Goal: Task Accomplishment & Management: Use online tool/utility

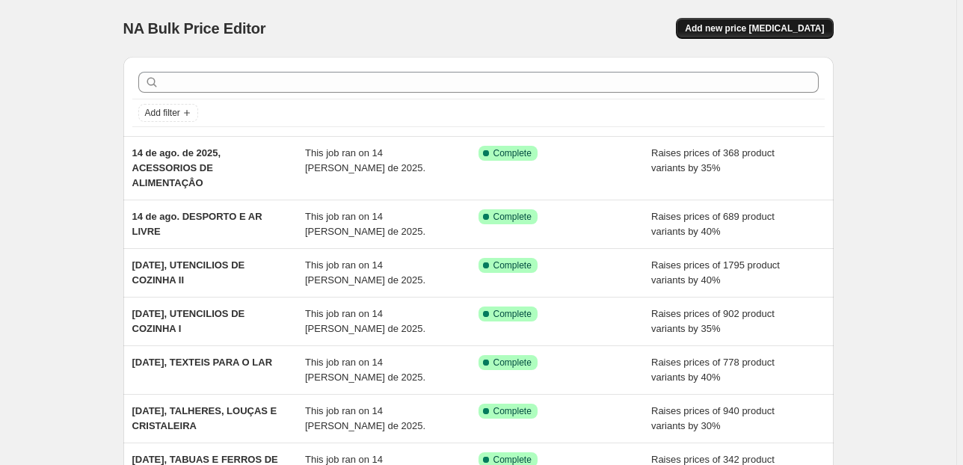
click at [739, 25] on span "Add new price [MEDICAL_DATA]" at bounding box center [754, 28] width 139 height 12
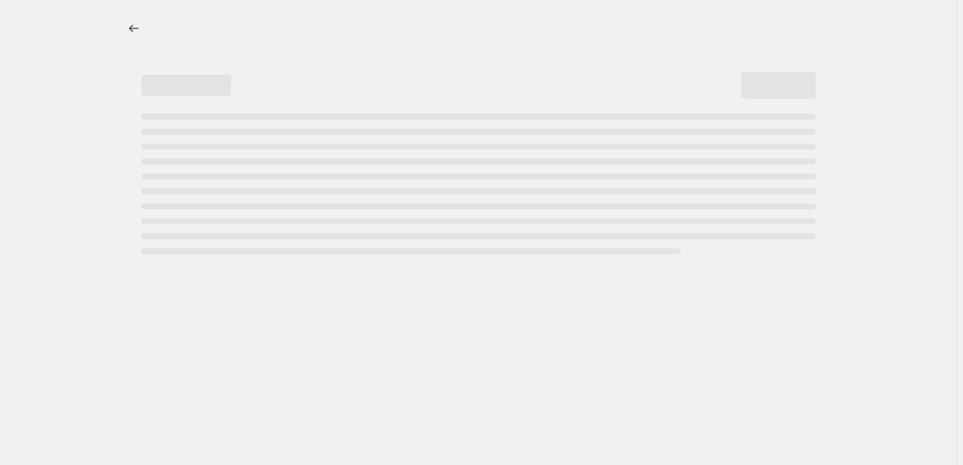
select select "percentage"
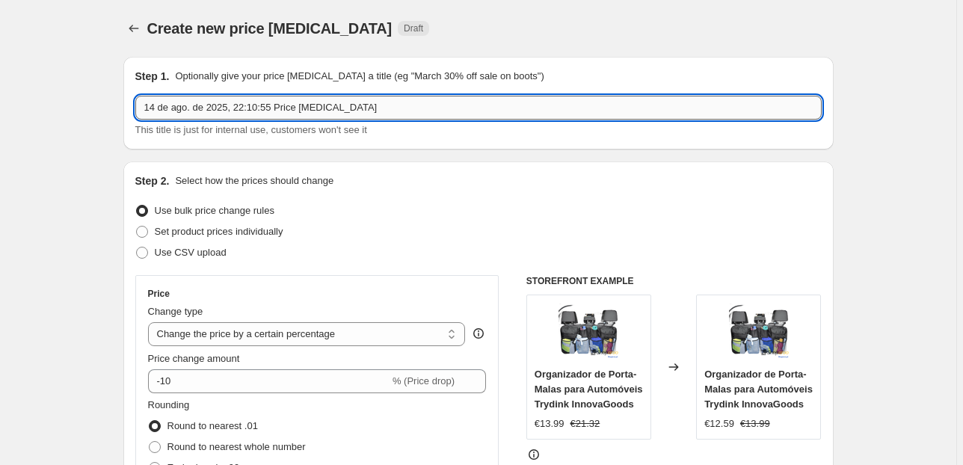
drag, startPoint x: 372, startPoint y: 106, endPoint x: 244, endPoint y: 105, distance: 128.6
click at [244, 105] on input "14 de ago. de 2025, 22:10:55 Price [MEDICAL_DATA]" at bounding box center [478, 108] width 687 height 24
type input "14 de ago. de 2025, AUDIO E VIDEO PORTATIL"
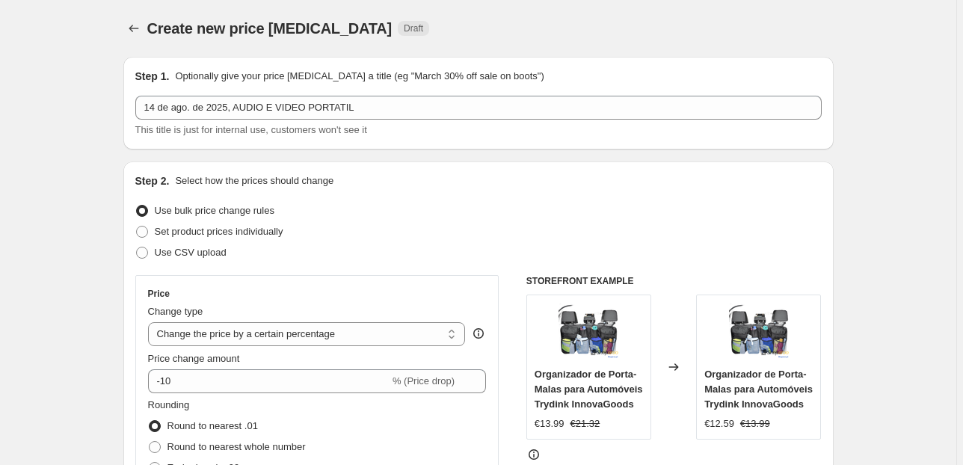
click at [251, 233] on span "Set product prices individually" at bounding box center [219, 231] width 129 height 11
click at [137, 227] on input "Set product prices individually" at bounding box center [136, 226] width 1 height 1
radio input "true"
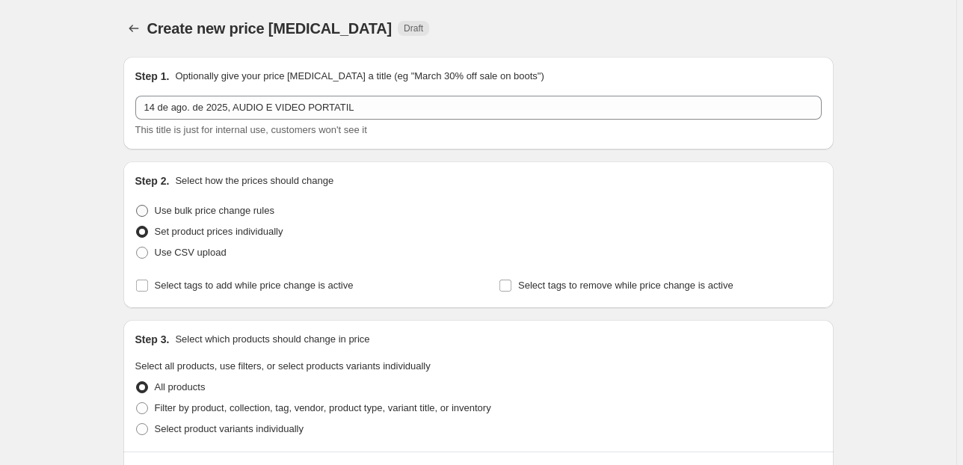
click at [252, 209] on span "Use bulk price change rules" at bounding box center [215, 210] width 120 height 11
click at [137, 206] on input "Use bulk price change rules" at bounding box center [136, 205] width 1 height 1
radio input "true"
select select "percentage"
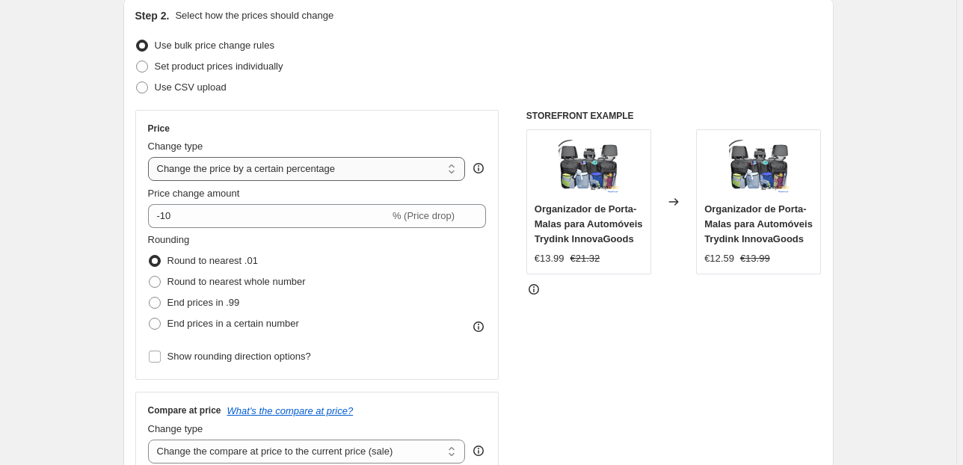
scroll to position [179, 0]
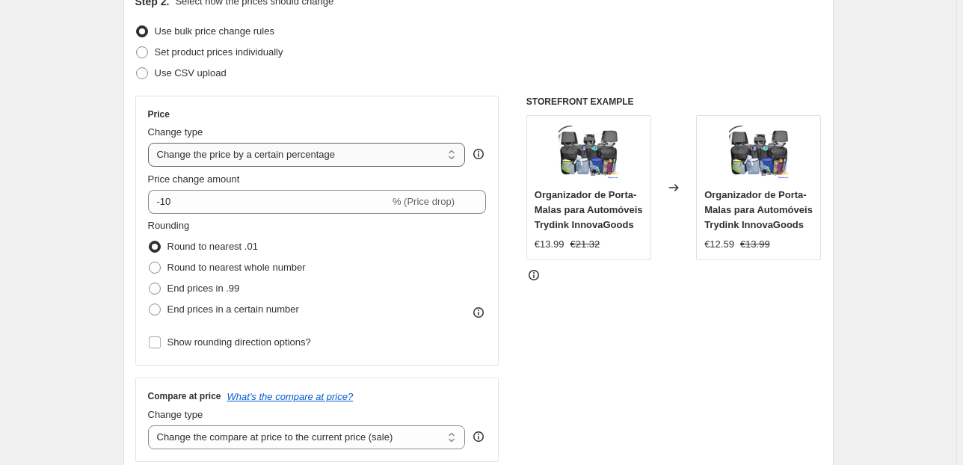
click at [378, 156] on select "Change the price to a certain amount Change the price by a certain amount Chang…" at bounding box center [307, 155] width 318 height 24
click at [378, 153] on select "Change the price to a certain amount Change the price by a certain amount Chang…" at bounding box center [307, 155] width 318 height 24
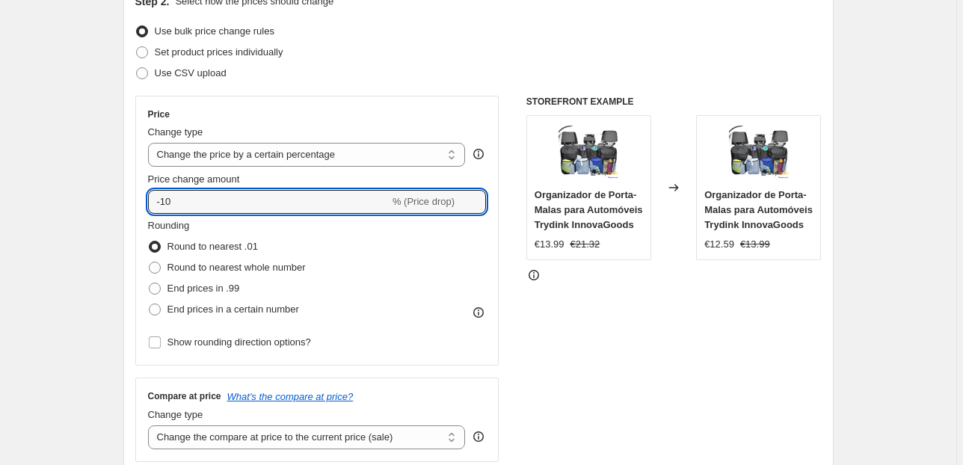
drag, startPoint x: 276, startPoint y: 205, endPoint x: 102, endPoint y: 206, distance: 174.3
type input "35"
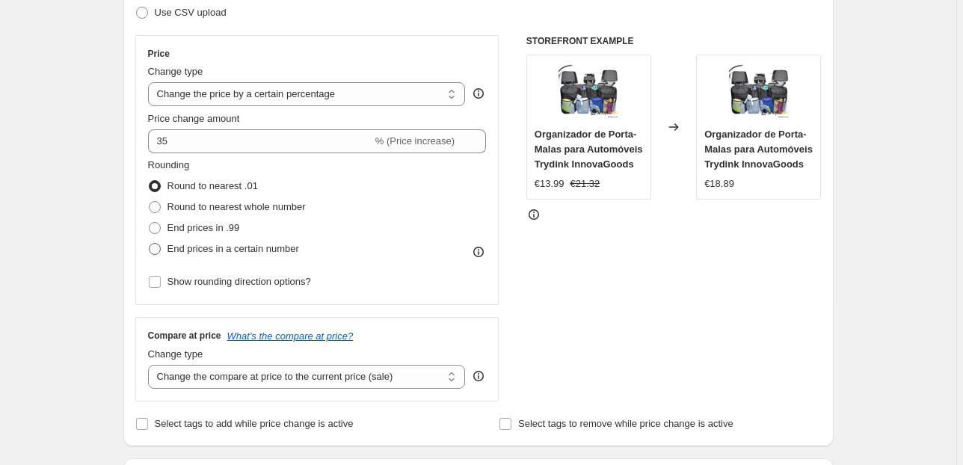
scroll to position [299, 0]
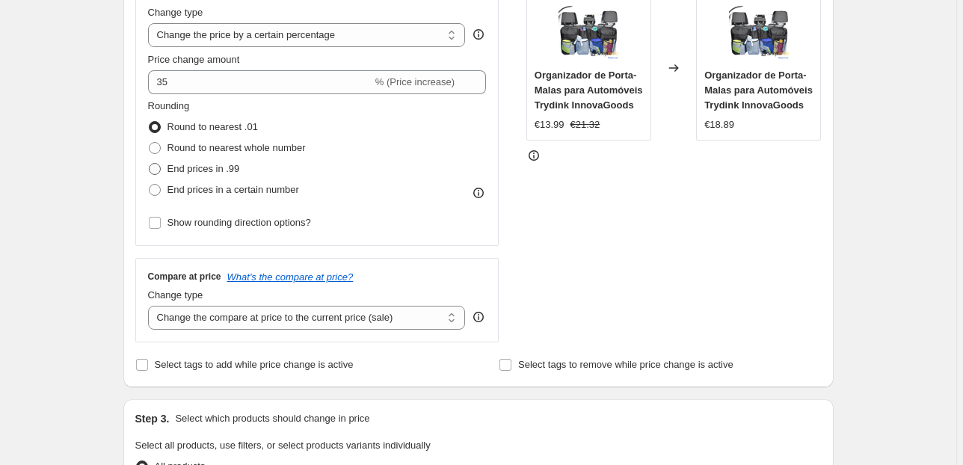
click at [182, 165] on span "End prices in .99" at bounding box center [204, 168] width 73 height 11
click at [150, 164] on input "End prices in .99" at bounding box center [149, 163] width 1 height 1
radio input "true"
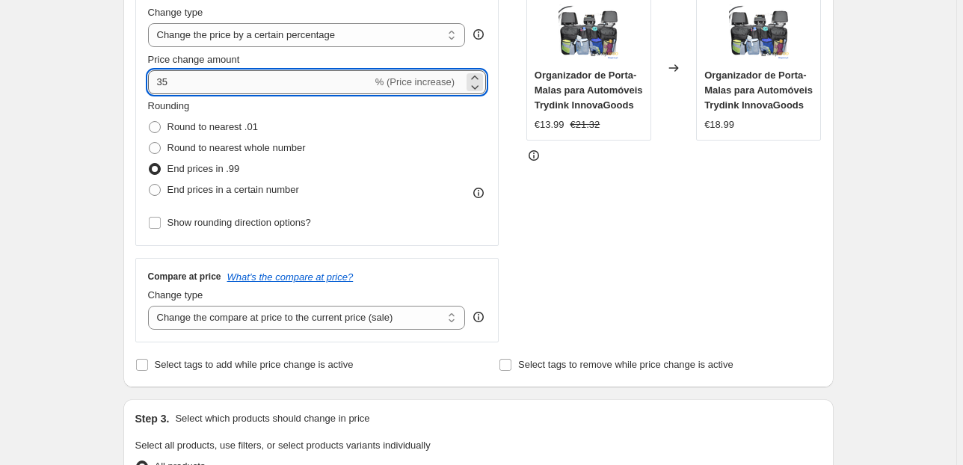
click at [181, 93] on input "35" at bounding box center [260, 82] width 224 height 24
click at [181, 92] on input "35" at bounding box center [260, 82] width 224 height 24
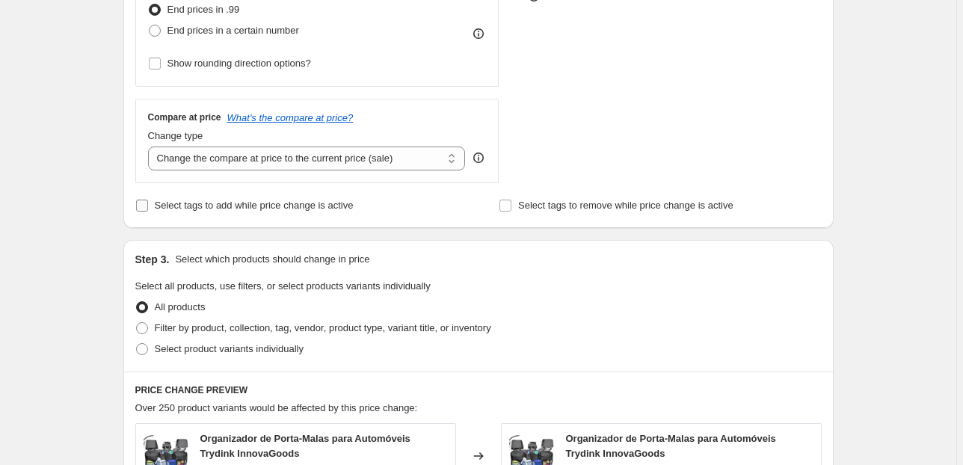
scroll to position [479, 0]
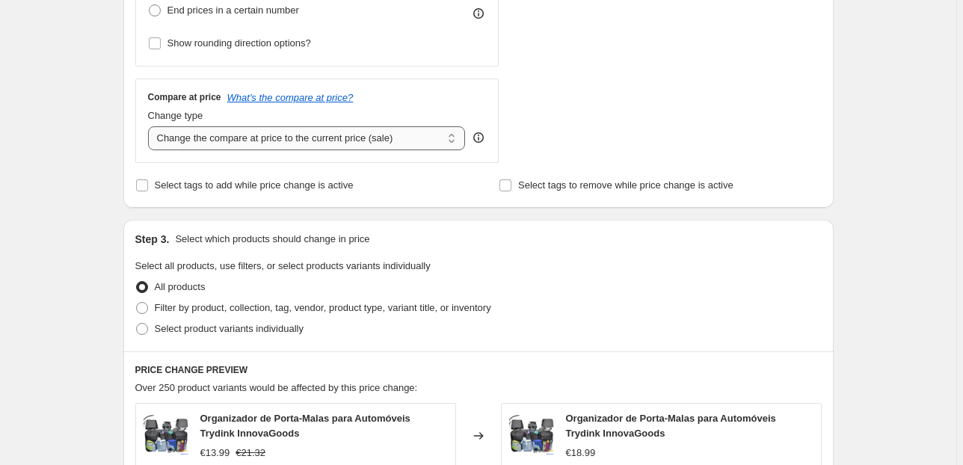
type input "40"
click at [248, 147] on select "Change the compare at price to the current price (sale) Change the compare at p…" at bounding box center [307, 138] width 318 height 24
select select "pp"
click at [150, 126] on select "Change the compare at price to the current price (sale) Change the compare at p…" at bounding box center [307, 138] width 318 height 24
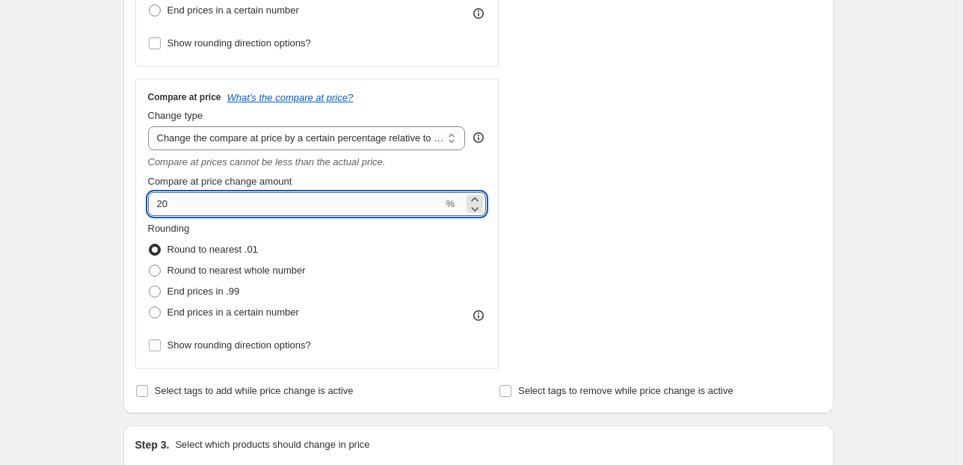
click at [221, 206] on input "20" at bounding box center [295, 204] width 295 height 24
drag, startPoint x: 221, startPoint y: 204, endPoint x: 111, endPoint y: 205, distance: 109.9
click at [111, 205] on div "Create new price [MEDICAL_DATA]. This page is ready Create new price [MEDICAL_D…" at bounding box center [478, 383] width 746 height 1725
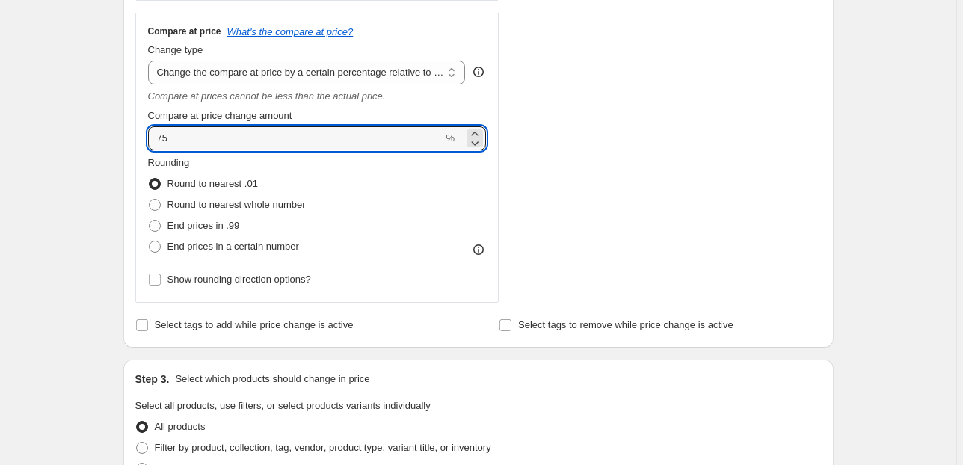
scroll to position [598, 0]
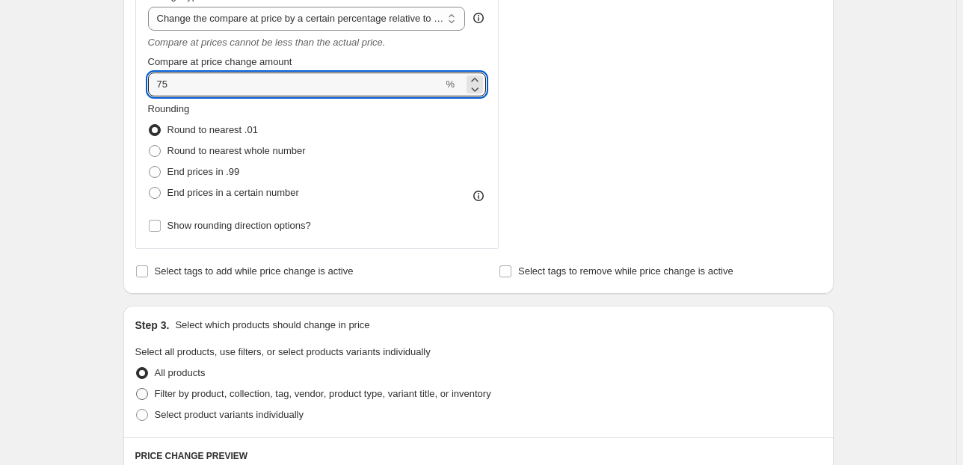
type input "75"
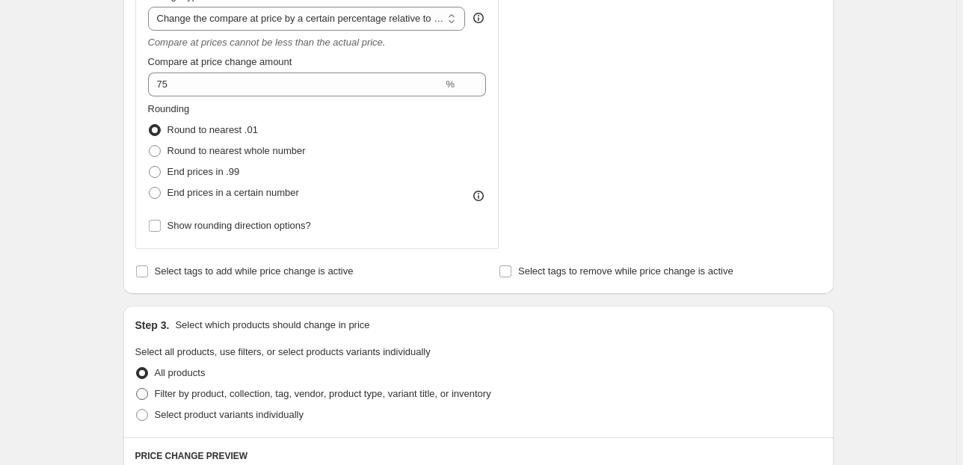
click at [215, 391] on span "Filter by product, collection, tag, vendor, product type, variant title, or inv…" at bounding box center [323, 393] width 337 height 11
click at [137, 389] on input "Filter by product, collection, tag, vendor, product type, variant title, or inv…" at bounding box center [136, 388] width 1 height 1
radio input "true"
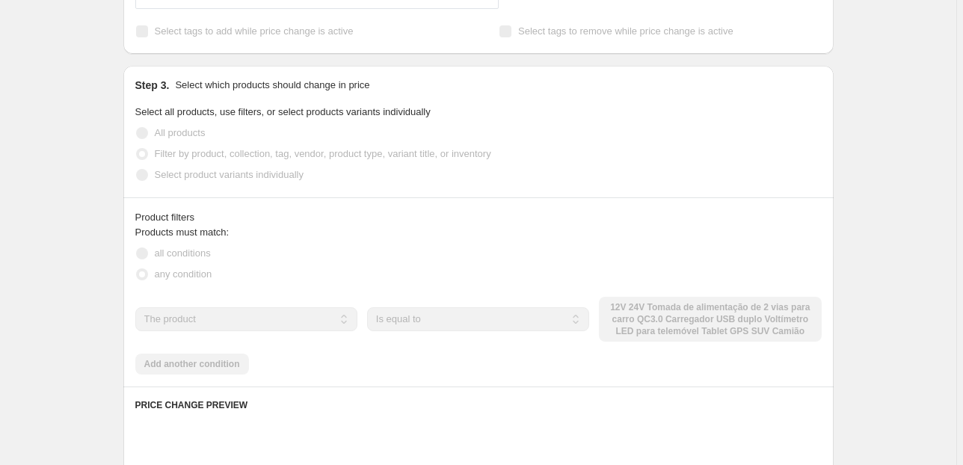
scroll to position [897, 0]
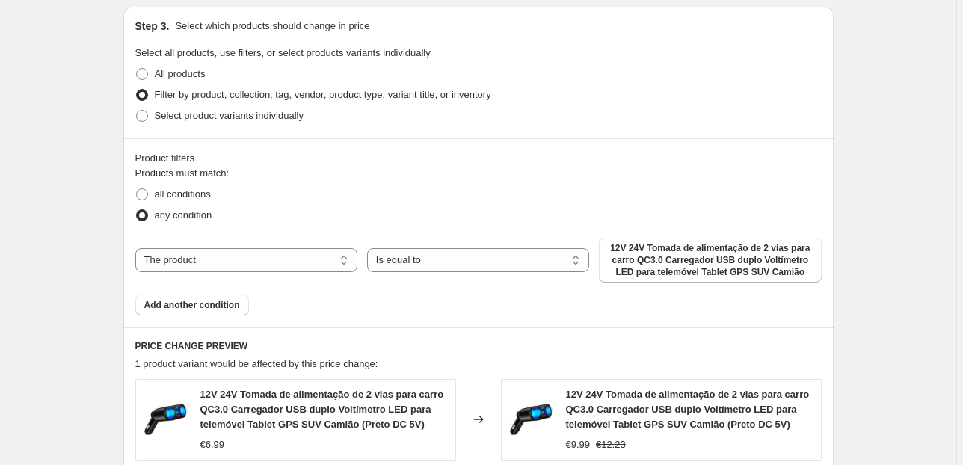
click at [245, 242] on div "The product The product's collection The product's tag The product's vendor The…" at bounding box center [478, 260] width 687 height 45
click at [233, 260] on select "The product The product's collection The product's tag The product's vendor The…" at bounding box center [246, 260] width 222 height 24
select select "collection"
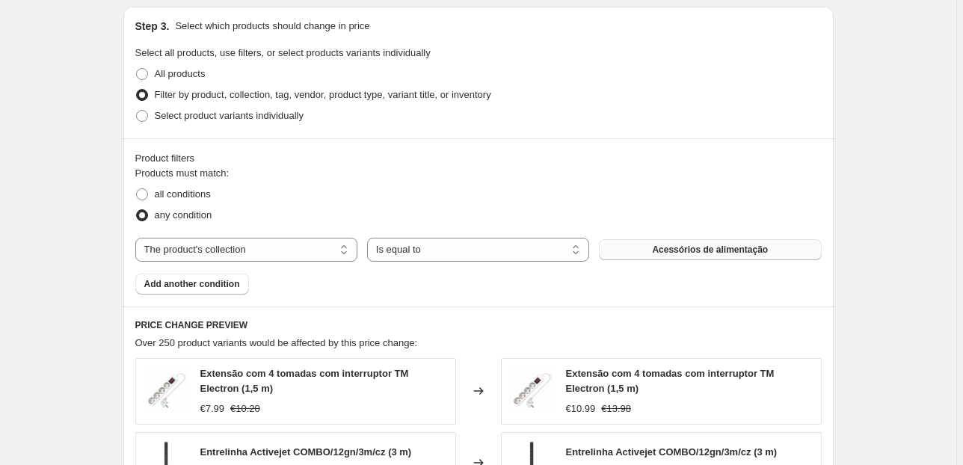
click at [644, 255] on button "Acessórios de alimentação" at bounding box center [710, 249] width 222 height 21
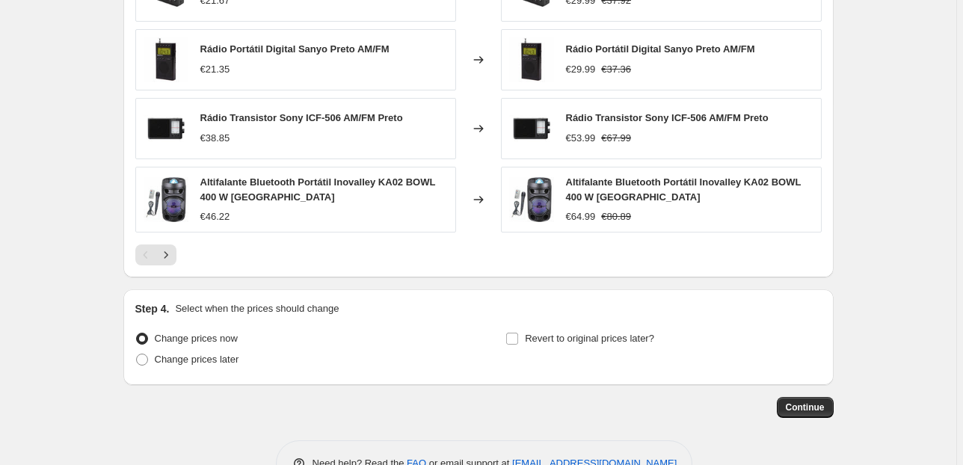
scroll to position [1411, 0]
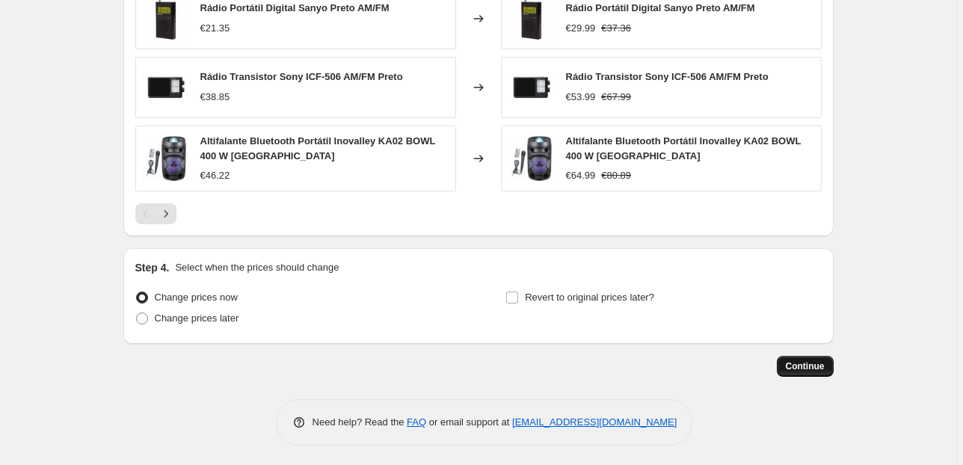
click at [801, 363] on span "Continue" at bounding box center [805, 366] width 39 height 12
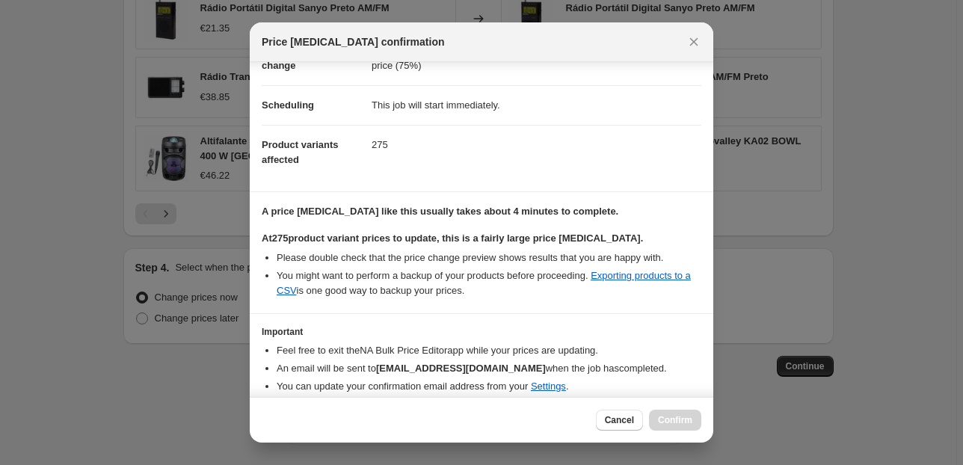
scroll to position [153, 0]
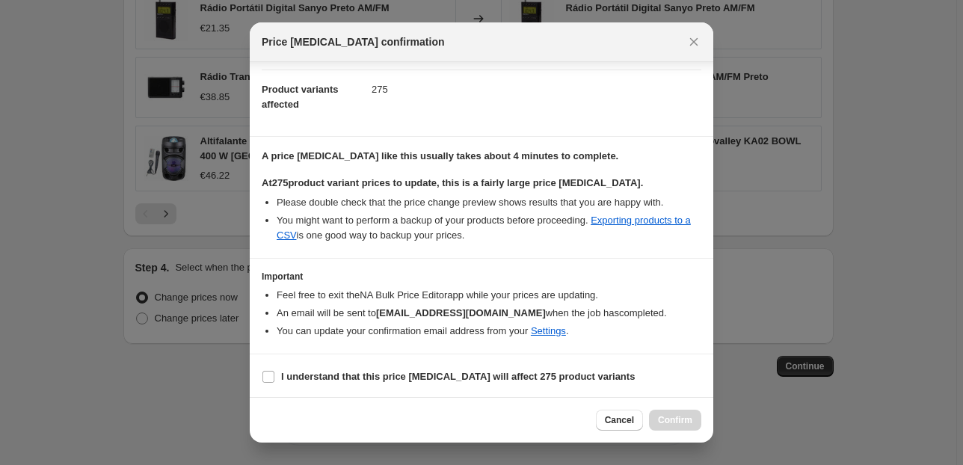
click at [302, 361] on section "I understand that this price [MEDICAL_DATA] will affect 275 product variants" at bounding box center [482, 377] width 464 height 45
drag, startPoint x: 308, startPoint y: 375, endPoint x: 318, endPoint y: 380, distance: 11.0
click at [310, 375] on b "I understand that this price [MEDICAL_DATA] will affect 275 product variants" at bounding box center [458, 376] width 354 height 11
click at [274, 375] on input "I understand that this price [MEDICAL_DATA] will affect 275 product variants" at bounding box center [269, 377] width 12 height 12
checkbox input "true"
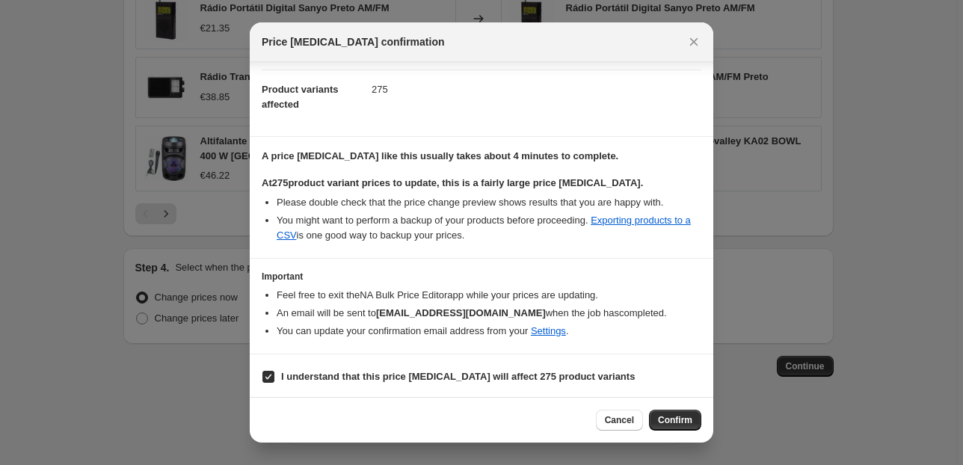
click at [681, 423] on span "Confirm" at bounding box center [675, 420] width 34 height 12
